Goal: Transaction & Acquisition: Purchase product/service

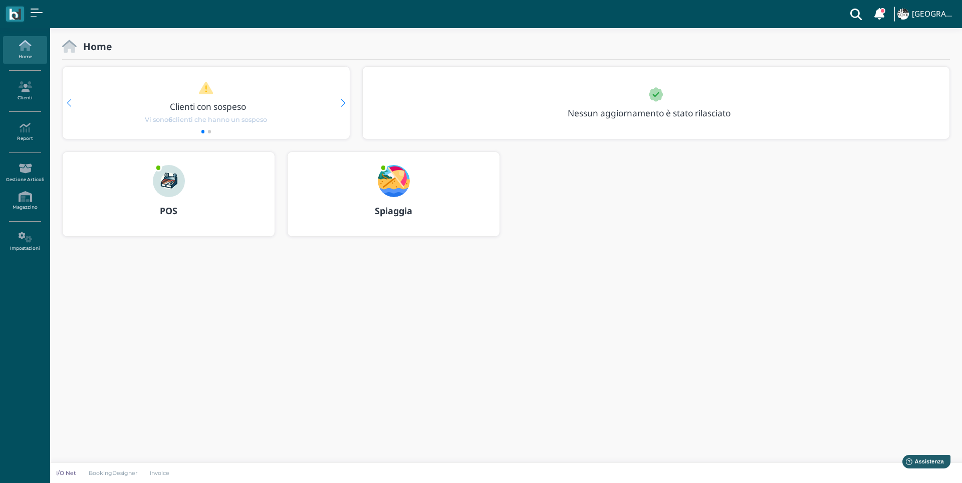
click at [178, 187] on img at bounding box center [169, 181] width 32 height 32
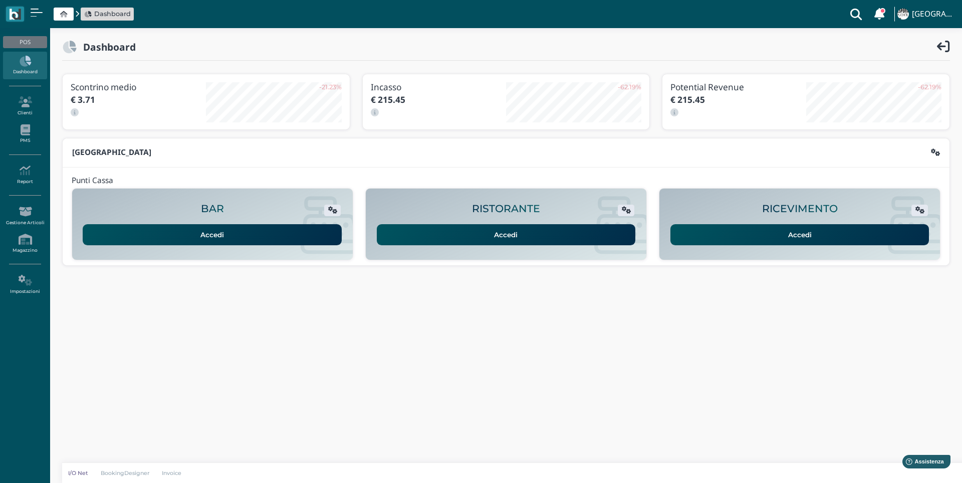
click at [801, 235] on link "Accedi" at bounding box center [799, 234] width 259 height 21
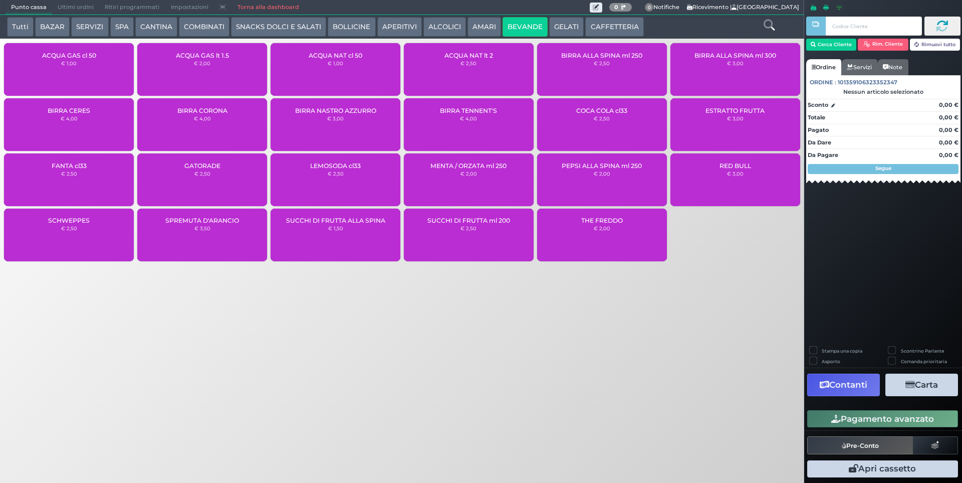
click at [561, 32] on button "GELATI" at bounding box center [566, 27] width 35 height 20
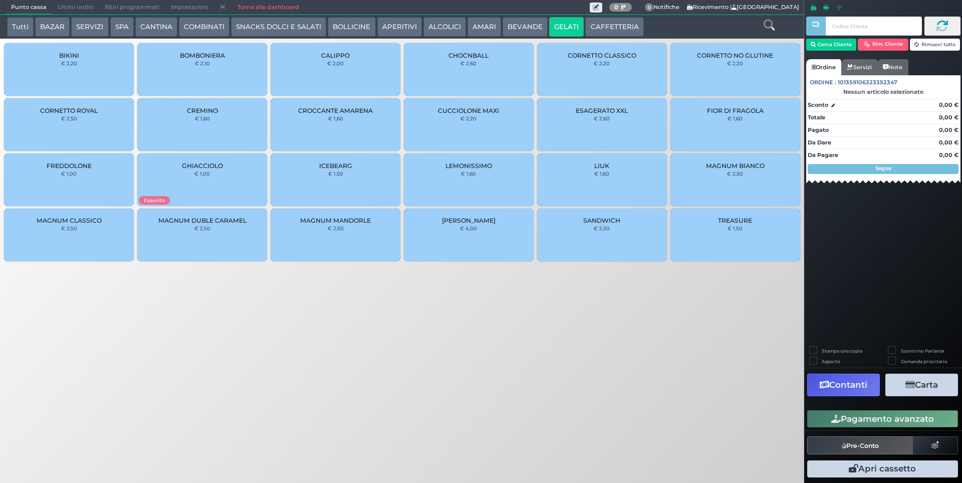
click at [80, 226] on div "MAGNUM CLASSICO € 2,50" at bounding box center [69, 234] width 130 height 53
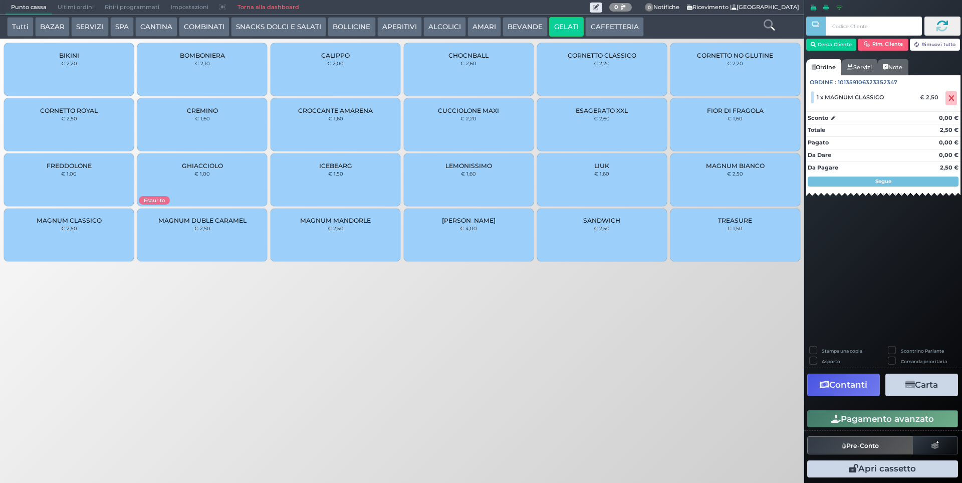
click at [337, 232] on div "MAGNUM MANDORLE € 2,50" at bounding box center [336, 234] width 130 height 53
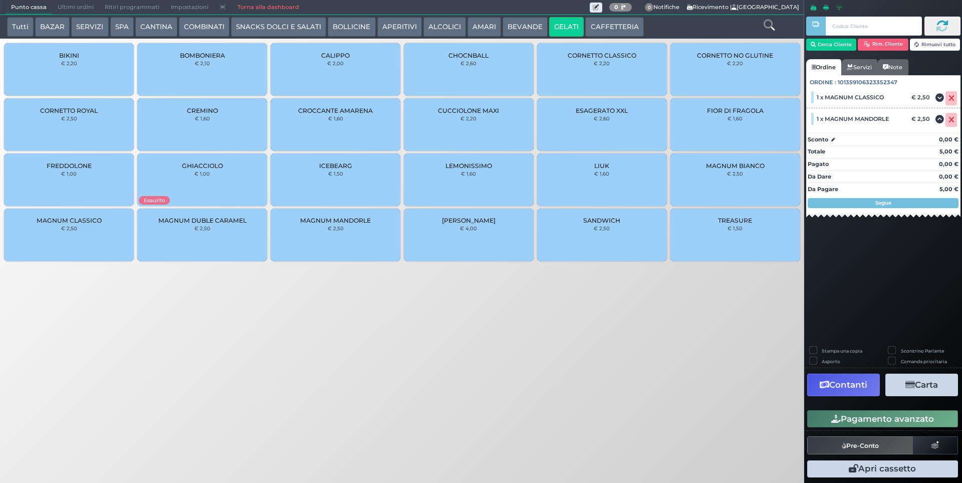
click at [215, 74] on div "BOMBONIERA € 2,10" at bounding box center [202, 69] width 130 height 53
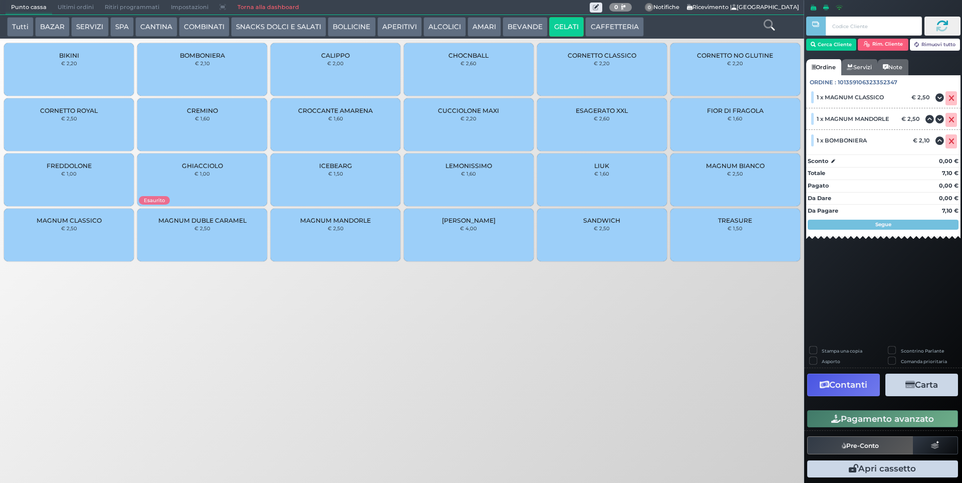
click at [882, 419] on button "Pagamento avanzato" at bounding box center [882, 418] width 151 height 17
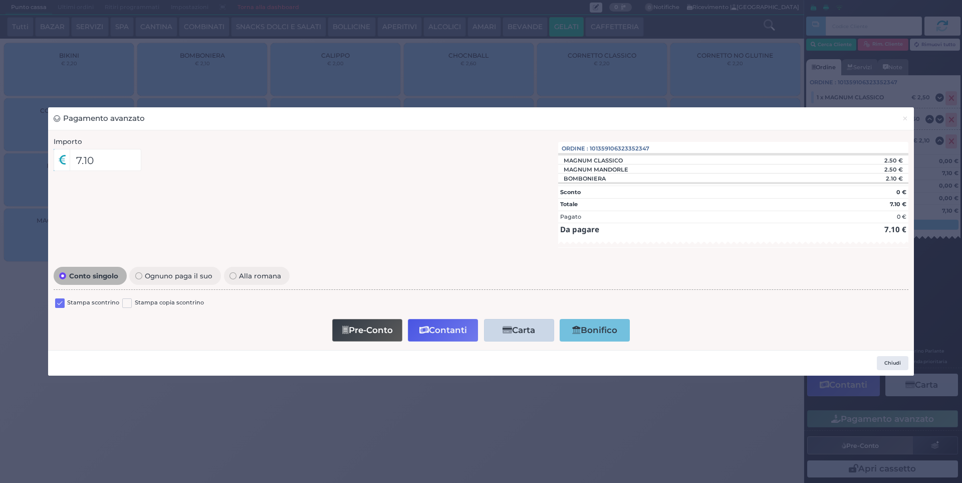
click at [61, 300] on label at bounding box center [60, 303] width 10 height 10
click at [0, 0] on input "checkbox" at bounding box center [0, 0] width 0 height 0
click at [450, 330] on button "Contanti" at bounding box center [443, 330] width 70 height 23
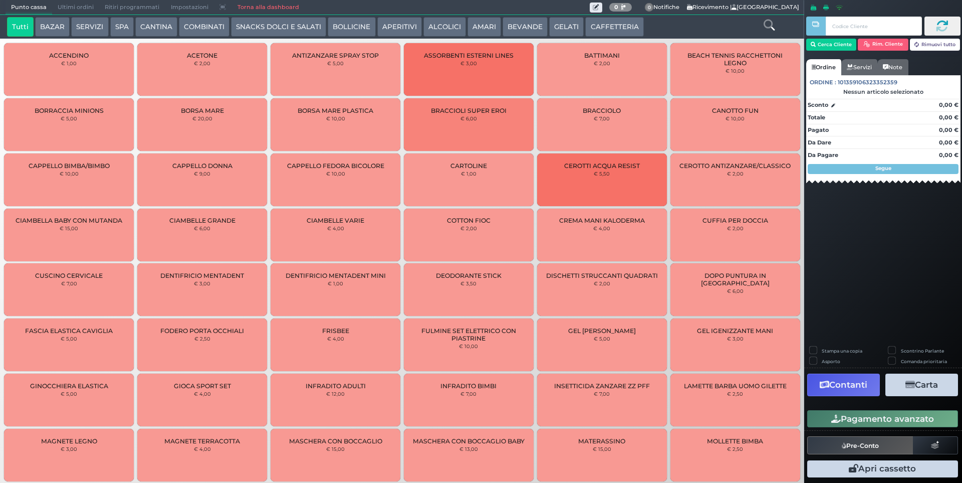
click at [73, 4] on span "Ultimi ordini" at bounding box center [75, 8] width 47 height 14
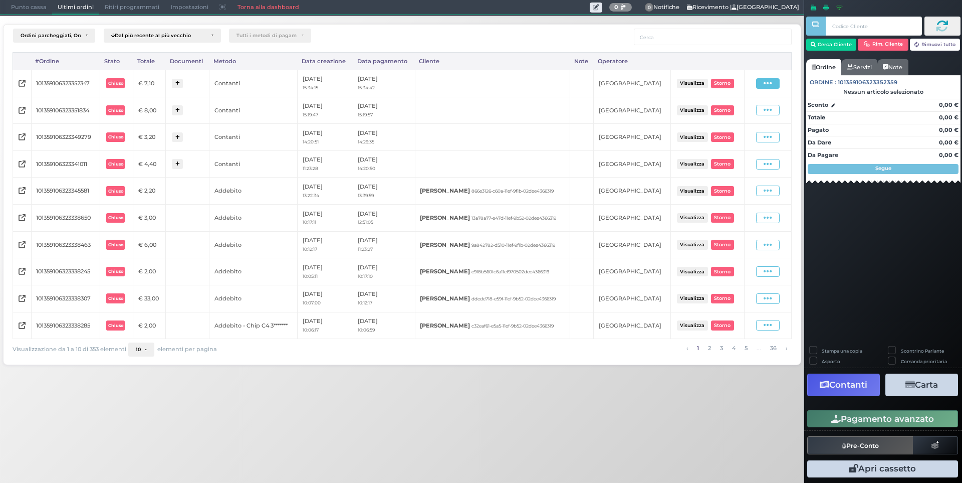
click at [773, 83] on span at bounding box center [768, 83] width 24 height 11
click at [745, 115] on span "Ristampa Pre-Conto" at bounding box center [746, 112] width 41 height 17
